Goal: Information Seeking & Learning: Learn about a topic

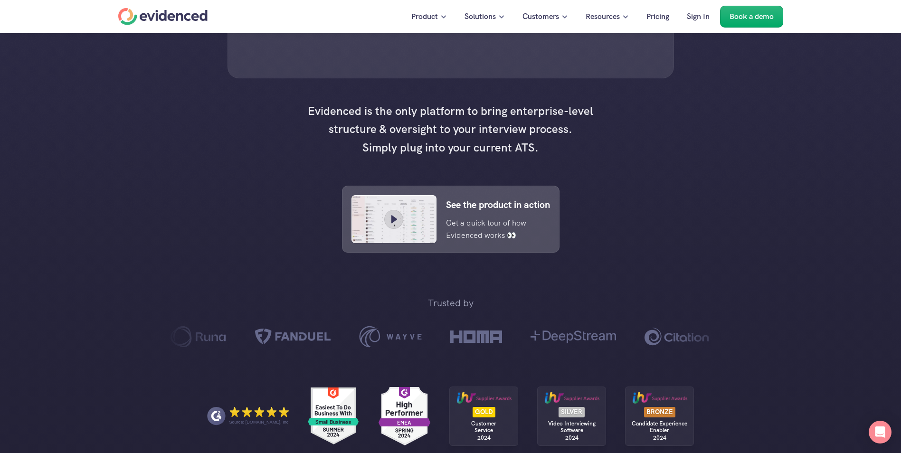
scroll to position [380, 0]
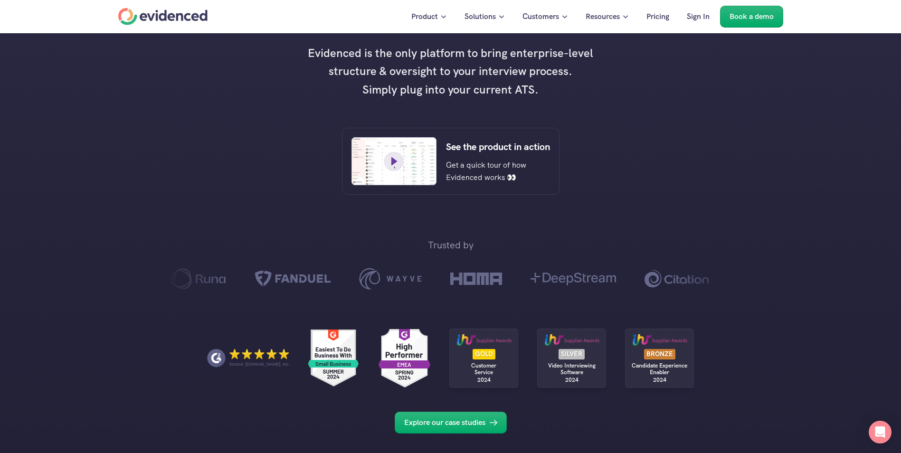
click at [389, 169] on icon at bounding box center [394, 161] width 14 height 14
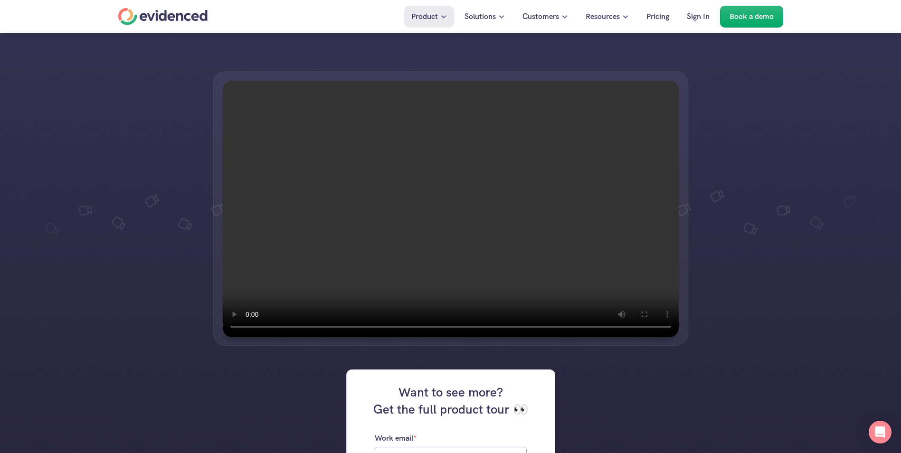
scroll to position [142, 0]
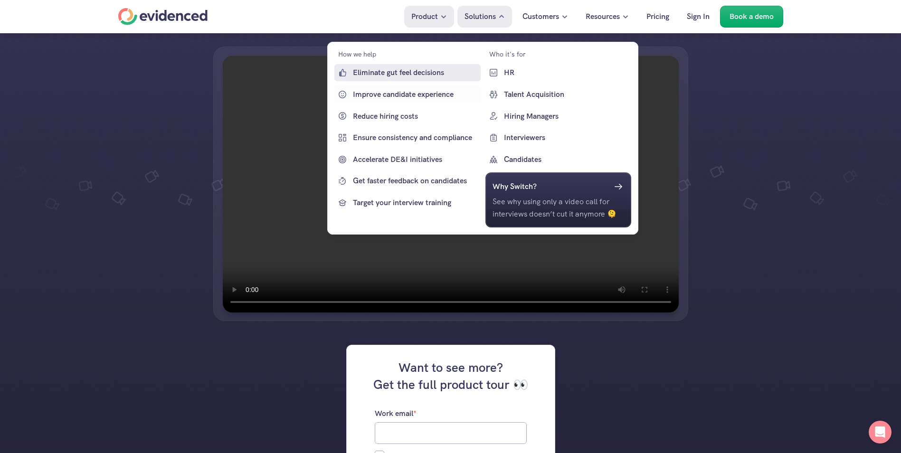
click at [422, 76] on p "Eliminate gut feel decisions" at bounding box center [415, 72] width 125 height 12
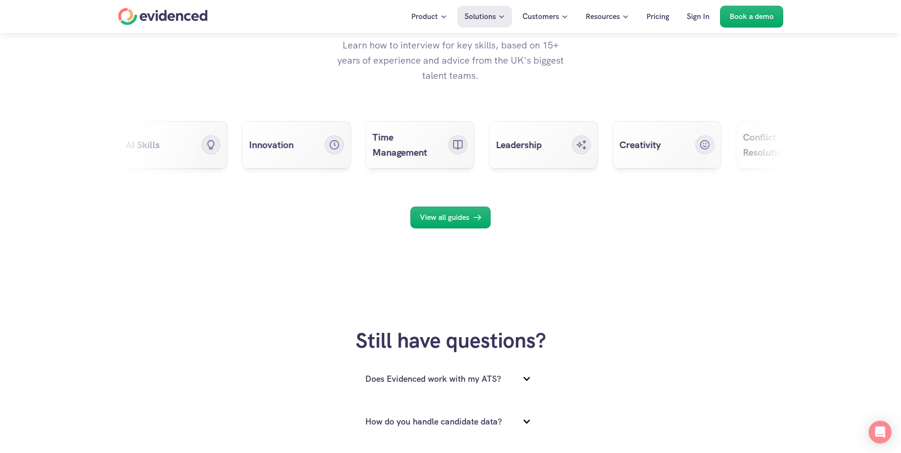
scroll to position [3087, 0]
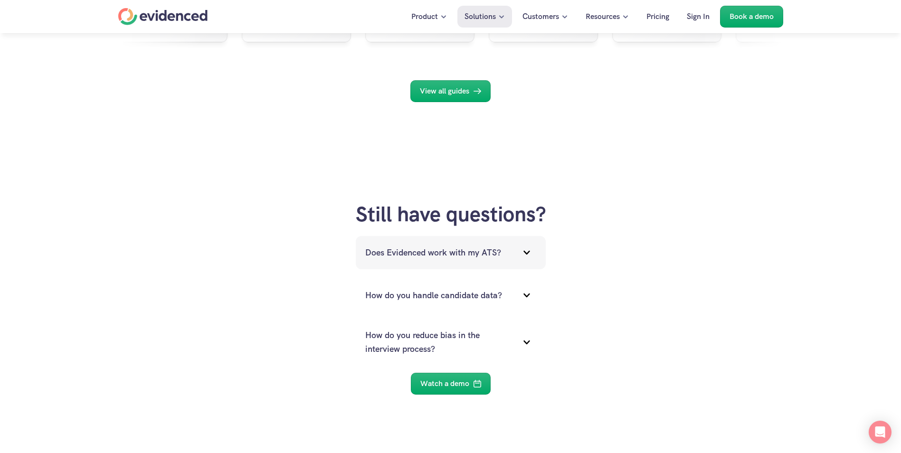
click at [389, 251] on p "Does Evidenced work with my ATS?" at bounding box center [438, 253] width 147 height 14
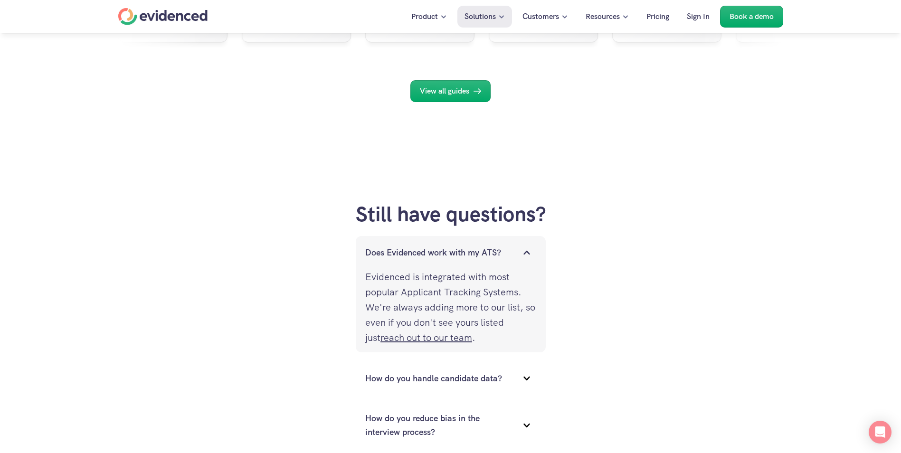
click at [386, 250] on p "Does Evidenced work with my ATS?" at bounding box center [438, 253] width 147 height 14
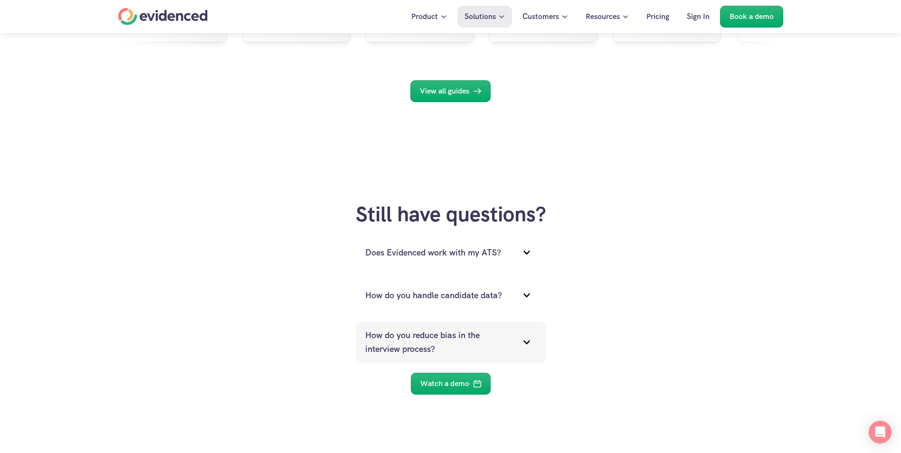
click at [398, 343] on p "How do you reduce bias in the interview process?" at bounding box center [438, 343] width 147 height 28
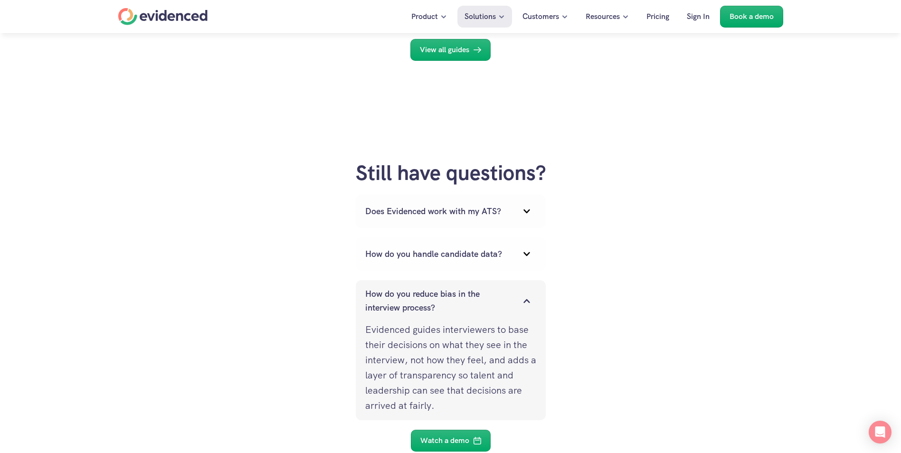
scroll to position [3182, 0]
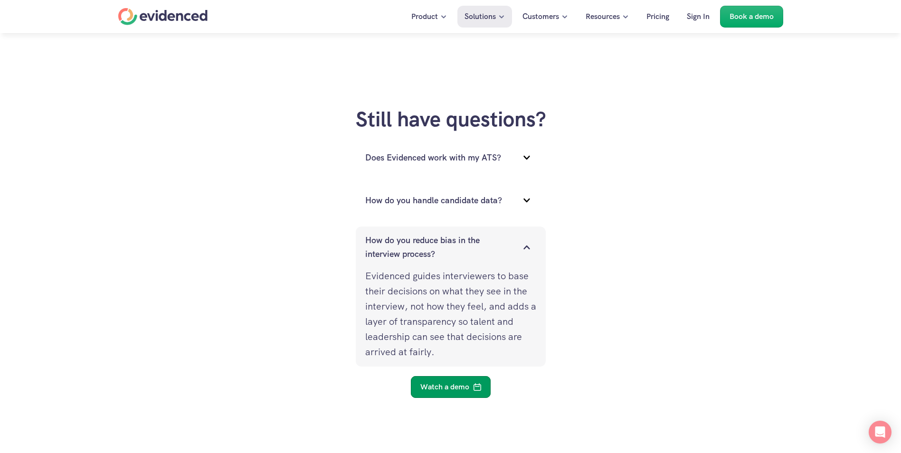
click at [458, 384] on p "Watch a demo" at bounding box center [444, 387] width 49 height 12
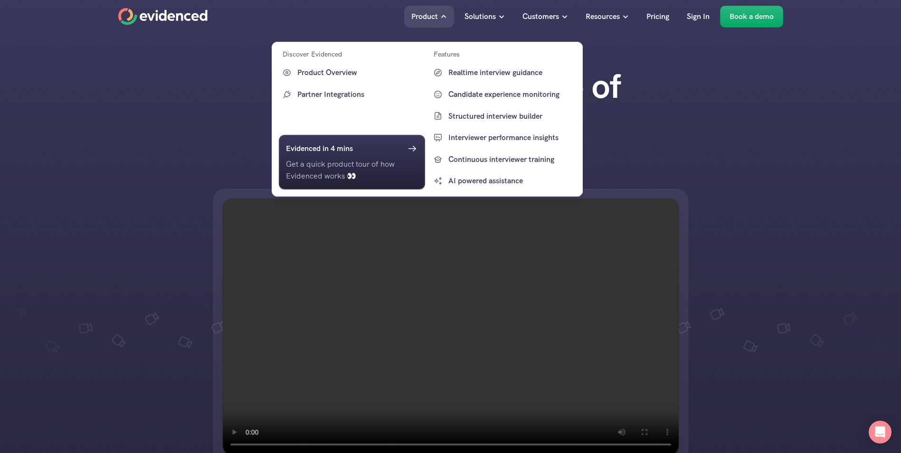
drag, startPoint x: 433, startPoint y: 14, endPoint x: 437, endPoint y: 20, distance: 7.2
click at [437, 20] on div at bounding box center [427, 101] width 311 height 191
click at [474, 139] on p "Interviewer performance insights" at bounding box center [510, 138] width 125 height 12
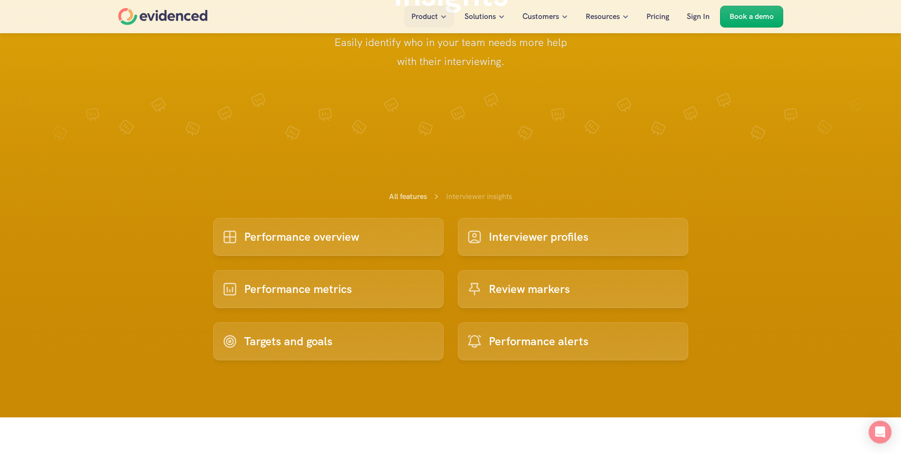
scroll to position [142, 0]
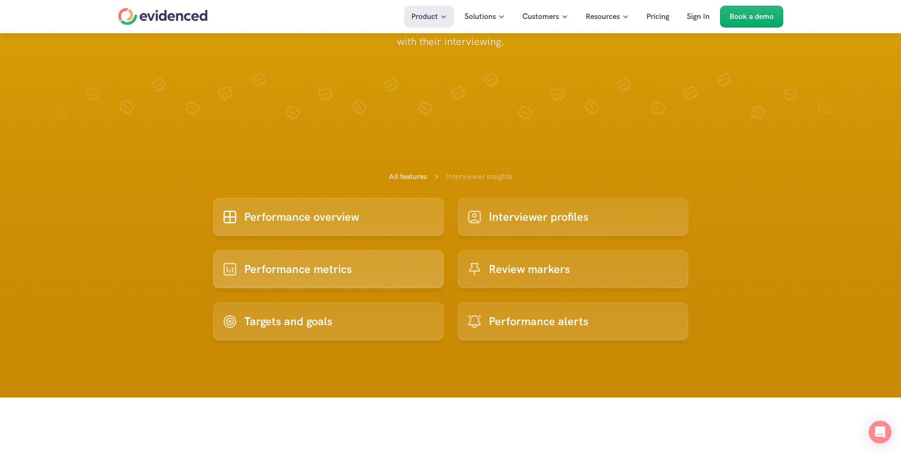
click at [275, 266] on p "Performance metrics" at bounding box center [298, 269] width 108 height 18
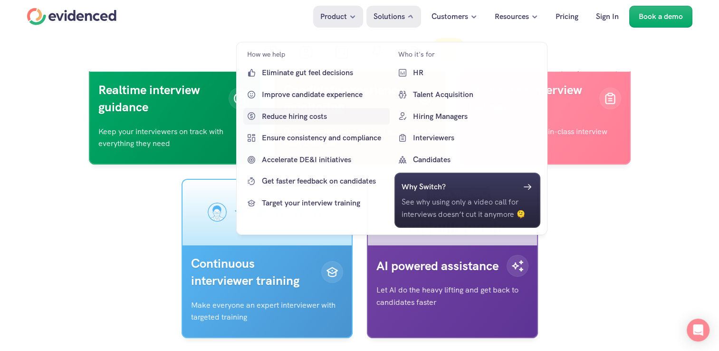
scroll to position [3024, 0]
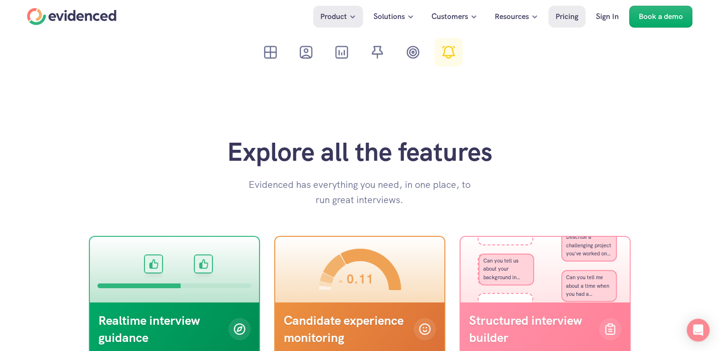
click at [568, 18] on p "Pricing" at bounding box center [566, 16] width 23 height 12
